Goal: Task Accomplishment & Management: Use online tool/utility

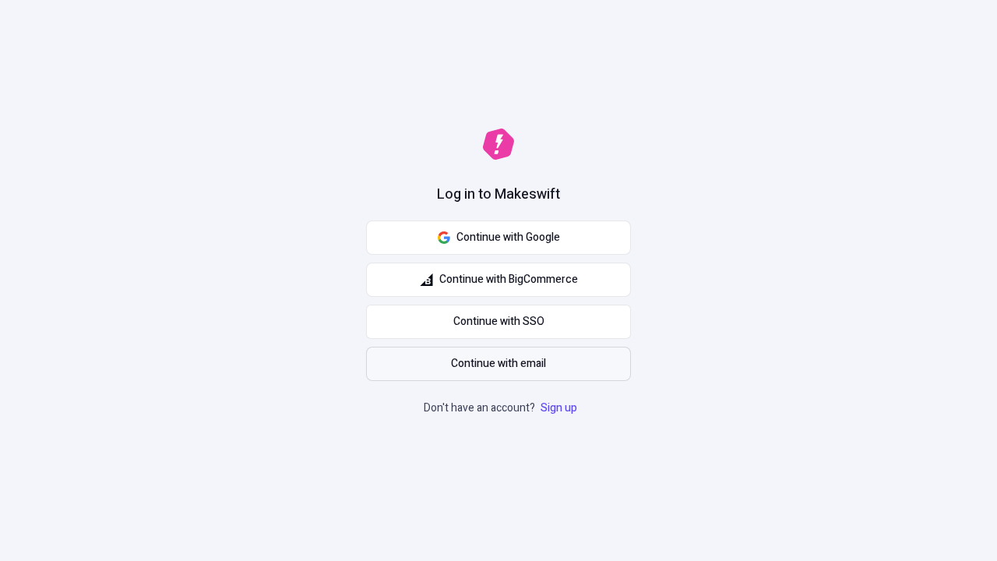
click at [499, 364] on span "Continue with email" at bounding box center [498, 363] width 95 height 17
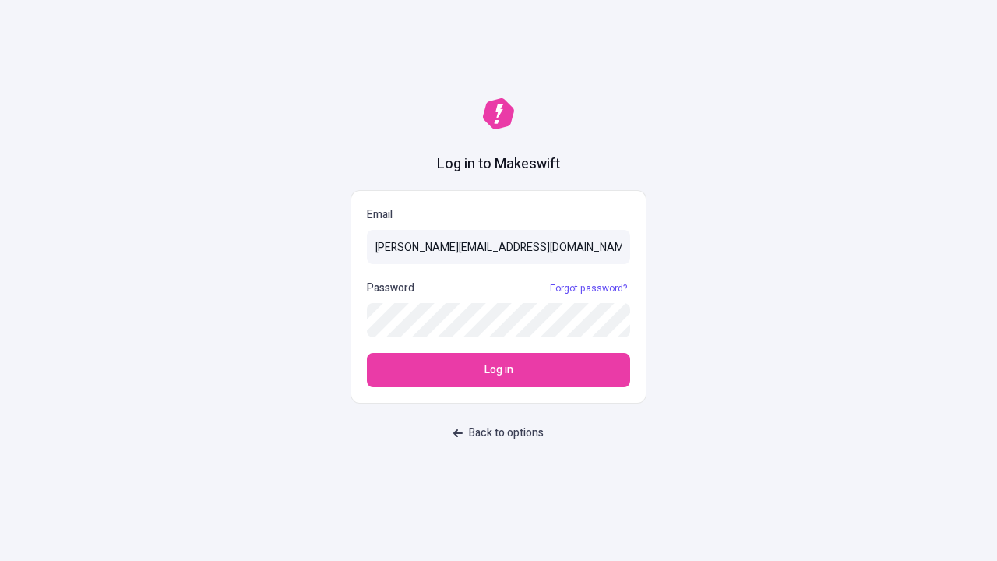
type input "sasha+test-ui@makeswift.com"
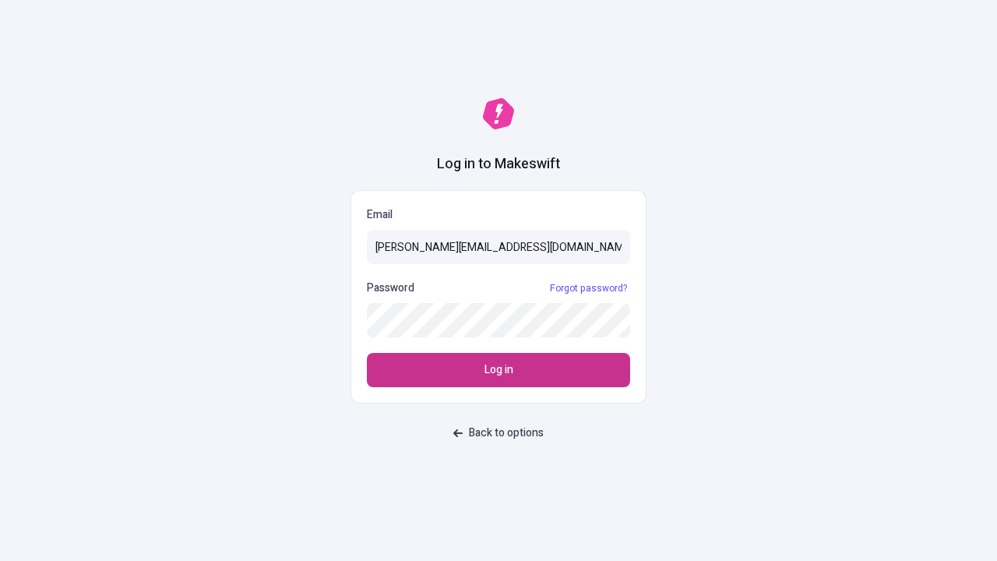
click at [499, 370] on span "Log in" at bounding box center [499, 369] width 29 height 17
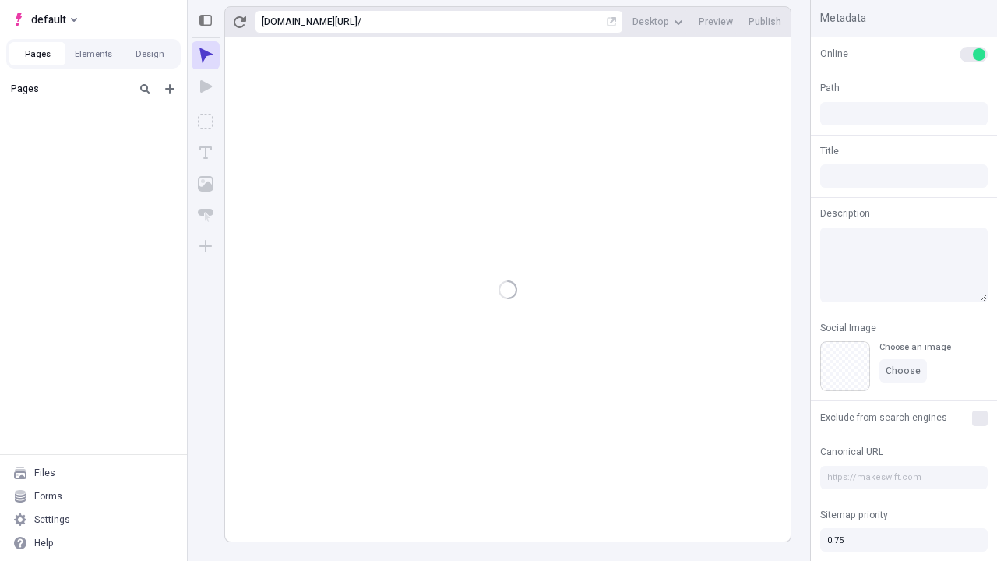
type input "/deep-link-[PERSON_NAME]"
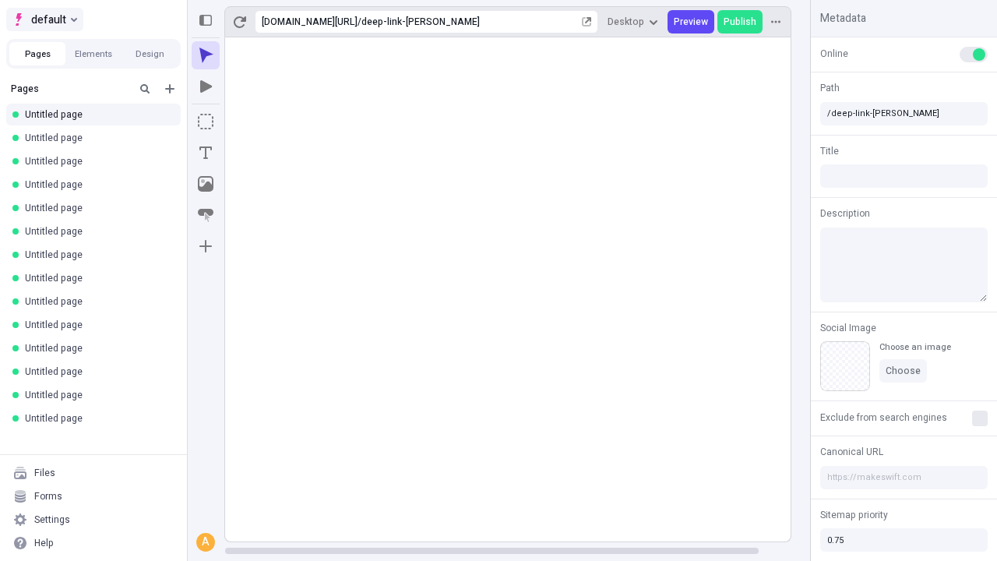
click at [44, 19] on span "default" at bounding box center [48, 19] width 35 height 19
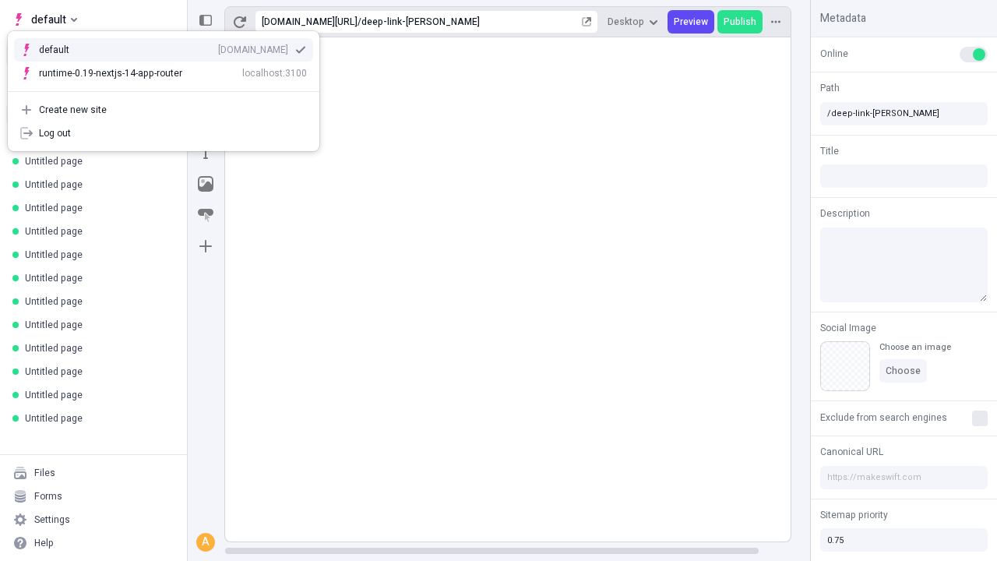
click at [218, 47] on div "qee9k4dy7d.staging.makeswift.site" at bounding box center [253, 50] width 70 height 12
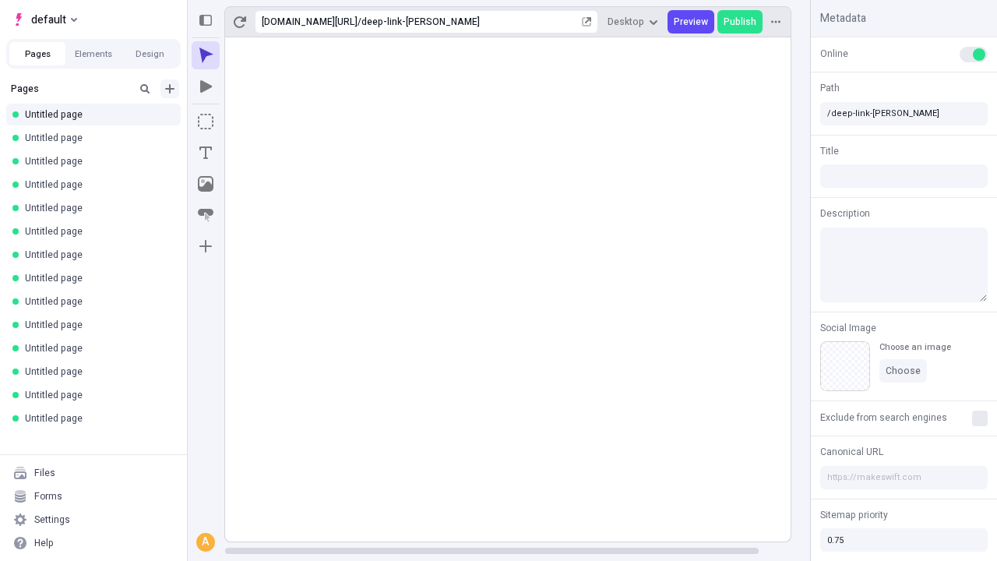
click at [170, 89] on icon "Add new" at bounding box center [169, 88] width 9 height 9
click at [252, 121] on span "Blank page" at bounding box center [261, 121] width 97 height 12
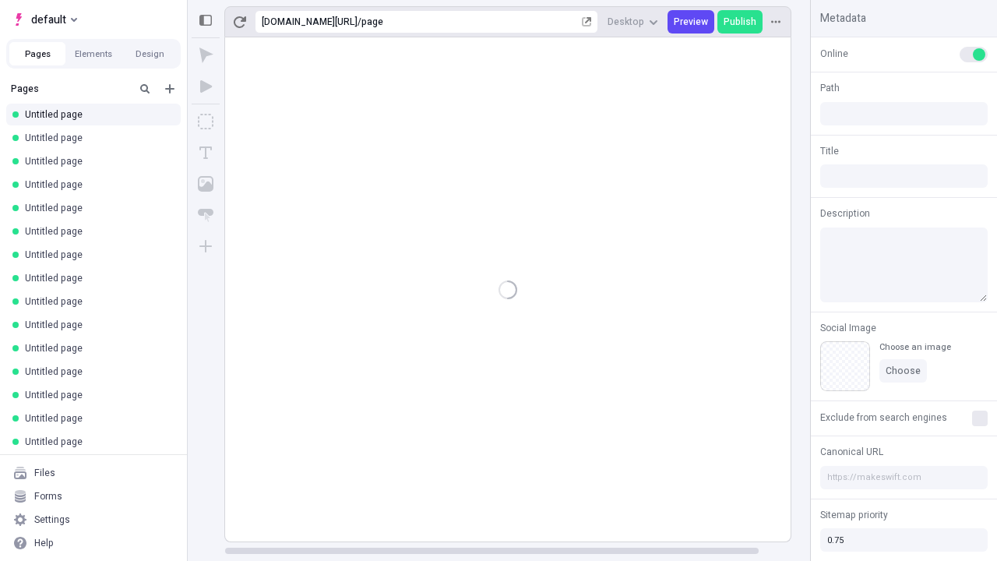
type input "/page"
